Goal: Information Seeking & Learning: Compare options

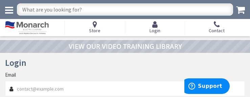
type input "[PERSON_NAME][EMAIL_ADDRESS][DOMAIN_NAME]"
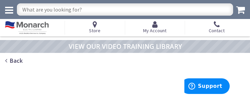
type input "Stubble Rd, [GEOGRAPHIC_DATA], [GEOGRAPHIC_DATA] 20147, [GEOGRAPHIC_DATA]"
